Goal: Find specific page/section: Find specific page/section

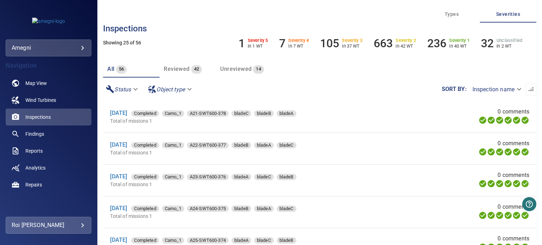
scroll to position [43, 0]
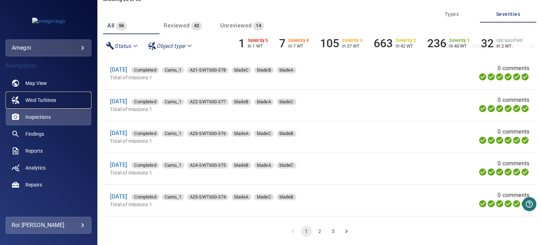
click at [32, 99] on span "Wind Turbines" at bounding box center [40, 100] width 31 height 7
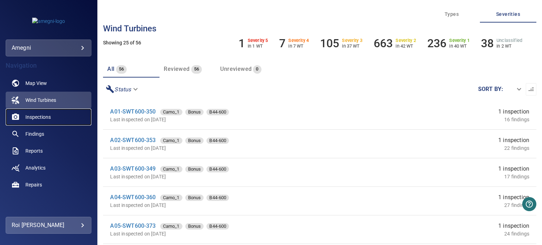
click at [35, 118] on span "Inspections" at bounding box center [37, 117] width 25 height 7
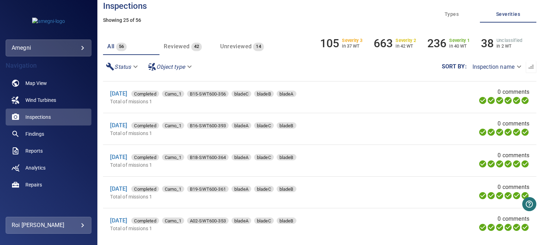
scroll to position [43, 0]
